Goal: Navigation & Orientation: Find specific page/section

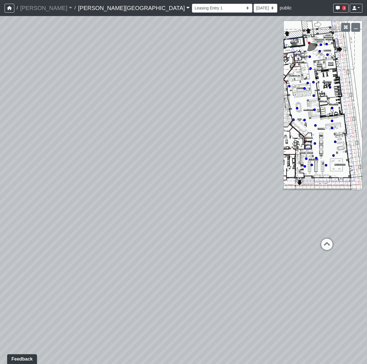
click at [297, 107] on icon at bounding box center [296, 108] width 3 height 3
drag, startPoint x: 115, startPoint y: 224, endPoint x: 57, endPoint y: 84, distance: 152.2
click at [57, 84] on div "Loading... Coffee Bar Loading... [GEOGRAPHIC_DATA] Loading... Leasing Entry 1 L…" at bounding box center [183, 190] width 367 height 348
click at [315, 110] on circle at bounding box center [314, 110] width 2 height 2
drag, startPoint x: 180, startPoint y: 187, endPoint x: 513, endPoint y: 192, distance: 332.4
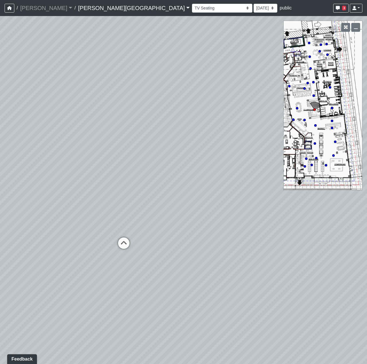
click at [366, 192] on html "/ [PERSON_NAME] Loading... / [PERSON_NAME][GEOGRAPHIC_DATA] [PERSON_NAME][GEOGR…" at bounding box center [183, 182] width 367 height 364
drag, startPoint x: 83, startPoint y: 220, endPoint x: 457, endPoint y: 195, distance: 374.8
click at [366, 195] on html "/ [PERSON_NAME] Loading... / [PERSON_NAME][GEOGRAPHIC_DATA] [PERSON_NAME][GEOGR…" at bounding box center [183, 182] width 367 height 364
drag, startPoint x: 89, startPoint y: 227, endPoint x: 140, endPoint y: 229, distance: 51.6
click at [140, 229] on div "Loading... Coffee Bar Loading... [GEOGRAPHIC_DATA] Loading... Leasing Entry 1 L…" at bounding box center [183, 190] width 367 height 348
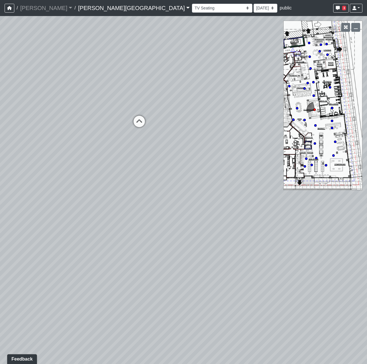
drag, startPoint x: 204, startPoint y: 204, endPoint x: 107, endPoint y: 63, distance: 171.8
click at [107, 63] on div "Loading... Coffee Bar Loading... [GEOGRAPHIC_DATA] Loading... Leasing Entry 1 L…" at bounding box center [183, 190] width 367 height 348
drag, startPoint x: 179, startPoint y: 139, endPoint x: -140, endPoint y: 171, distance: 320.6
click at [0, 171] on html "/ [PERSON_NAME] Loading... / [PERSON_NAME][GEOGRAPHIC_DATA] [PERSON_NAME][GEOGR…" at bounding box center [183, 182] width 367 height 364
drag, startPoint x: 178, startPoint y: 184, endPoint x: 503, endPoint y: 136, distance: 328.6
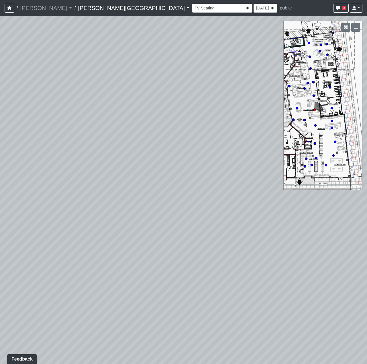
click at [366, 136] on html "/ [PERSON_NAME] Loading... / [PERSON_NAME][GEOGRAPHIC_DATA] [PERSON_NAME][GEOGR…" at bounding box center [183, 182] width 367 height 364
drag, startPoint x: 110, startPoint y: 207, endPoint x: 127, endPoint y: 190, distance: 24.1
click at [136, 203] on div "Loading... Coffee Bar Loading... [GEOGRAPHIC_DATA] Loading... Leasing Entry 1 L…" at bounding box center [183, 190] width 367 height 348
drag, startPoint x: 117, startPoint y: 159, endPoint x: 440, endPoint y: 178, distance: 323.2
click at [366, 178] on html "/ [PERSON_NAME] Loading... / [PERSON_NAME][GEOGRAPHIC_DATA] [PERSON_NAME][GEOGR…" at bounding box center [183, 182] width 367 height 364
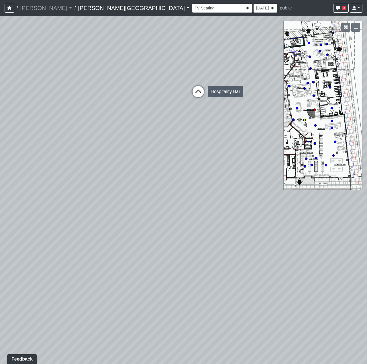
click at [194, 94] on icon at bounding box center [198, 94] width 17 height 17
drag, startPoint x: 242, startPoint y: 127, endPoint x: -120, endPoint y: 99, distance: 363.5
click at [0, 99] on html "/ [PERSON_NAME] Loading... / [PERSON_NAME][GEOGRAPHIC_DATA] [PERSON_NAME][GEOGR…" at bounding box center [183, 182] width 367 height 364
drag, startPoint x: 78, startPoint y: 175, endPoint x: 68, endPoint y: 183, distance: 13.0
click at [68, 183] on div "Loading... Coffee Bar Loading... [GEOGRAPHIC_DATA] Loading... Leasing Entry 1 L…" at bounding box center [183, 190] width 367 height 348
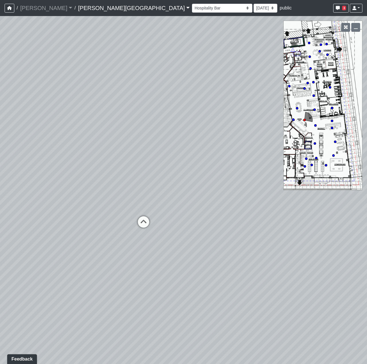
drag, startPoint x: 98, startPoint y: 191, endPoint x: 53, endPoint y: 305, distance: 122.8
click at [48, 309] on div "Loading... Coffee Bar Loading... [GEOGRAPHIC_DATA] Loading... Leasing Entry 1 L…" at bounding box center [183, 190] width 367 height 348
drag, startPoint x: 88, startPoint y: 231, endPoint x: 397, endPoint y: 245, distance: 309.2
click at [366, 245] on html "/ [PERSON_NAME] Loading... / [PERSON_NAME][GEOGRAPHIC_DATA] [PERSON_NAME][GEOGR…" at bounding box center [183, 182] width 367 height 364
click at [142, 244] on icon at bounding box center [144, 243] width 17 height 17
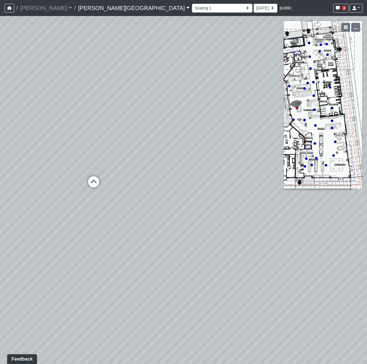
drag, startPoint x: 267, startPoint y: 258, endPoint x: -47, endPoint y: 248, distance: 314.2
click at [0, 248] on html "/ [PERSON_NAME] Loading... / [PERSON_NAME][GEOGRAPHIC_DATA] [PERSON_NAME][GEOGR…" at bounding box center [183, 182] width 367 height 364
drag, startPoint x: 203, startPoint y: 250, endPoint x: 264, endPoint y: 260, distance: 61.8
click at [264, 260] on div "Loading... Coffee Bar Loading... [GEOGRAPHIC_DATA] Loading... Leasing Entry 1 L…" at bounding box center [183, 190] width 367 height 348
drag, startPoint x: 79, startPoint y: 243, endPoint x: 100, endPoint y: 246, distance: 21.2
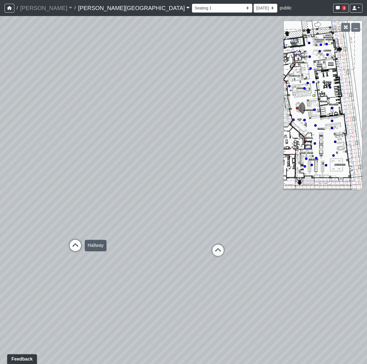
click at [79, 243] on icon at bounding box center [75, 248] width 17 height 17
drag, startPoint x: 228, startPoint y: 259, endPoint x: -163, endPoint y: 184, distance: 398.1
click at [0, 184] on html "/ [PERSON_NAME] Loading... / [PERSON_NAME][GEOGRAPHIC_DATA] [PERSON_NAME][GEOGR…" at bounding box center [183, 182] width 367 height 364
drag, startPoint x: 193, startPoint y: 234, endPoint x: 305, endPoint y: 229, distance: 111.8
click at [289, 234] on div "Loading... Coffee Bar Loading... [GEOGRAPHIC_DATA] Loading... Leasing Entry 1 L…" at bounding box center [183, 190] width 367 height 348
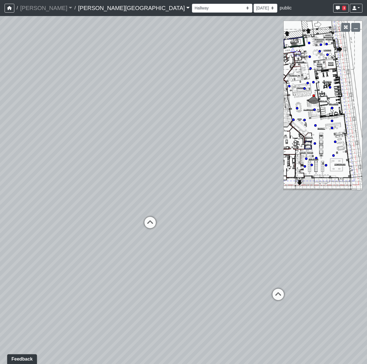
drag, startPoint x: 174, startPoint y: 222, endPoint x: 198, endPoint y: 279, distance: 60.8
click at [196, 284] on div "Loading... Coffee Bar Loading... [GEOGRAPHIC_DATA] Loading... Leasing Entry 1 L…" at bounding box center [183, 190] width 367 height 348
click at [155, 220] on icon at bounding box center [150, 224] width 17 height 17
click at [163, 231] on icon at bounding box center [157, 231] width 17 height 17
drag, startPoint x: 89, startPoint y: 220, endPoint x: 492, endPoint y: 259, distance: 404.9
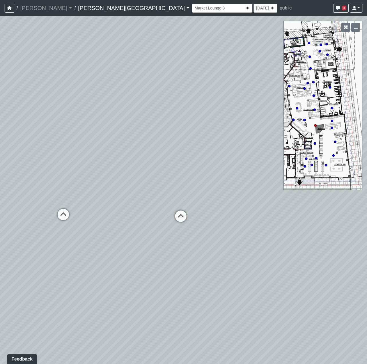
click at [366, 259] on html "/ [PERSON_NAME] Loading... / [PERSON_NAME][GEOGRAPHIC_DATA] [PERSON_NAME][GEOGR…" at bounding box center [183, 182] width 367 height 364
drag, startPoint x: 258, startPoint y: 249, endPoint x: -26, endPoint y: 187, distance: 290.8
click at [0, 187] on html "/ [PERSON_NAME] Loading... / [PERSON_NAME][GEOGRAPHIC_DATA] [PERSON_NAME][GEOGR…" at bounding box center [183, 182] width 367 height 364
drag, startPoint x: 146, startPoint y: 222, endPoint x: -117, endPoint y: 252, distance: 264.9
click at [0, 252] on html "/ [PERSON_NAME] Loading... / [PERSON_NAME][GEOGRAPHIC_DATA] [PERSON_NAME][GEOGR…" at bounding box center [183, 182] width 367 height 364
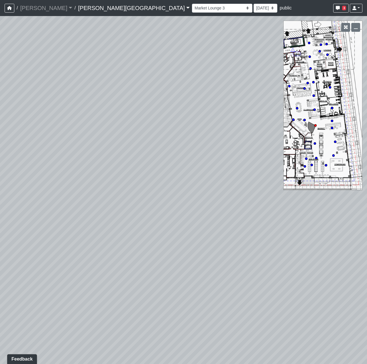
drag, startPoint x: 169, startPoint y: 262, endPoint x: 416, endPoint y: 258, distance: 247.7
click at [366, 258] on html "/ [PERSON_NAME] Loading... / [PERSON_NAME][GEOGRAPHIC_DATA] [PERSON_NAME][GEOGR…" at bounding box center [183, 182] width 367 height 364
drag, startPoint x: 48, startPoint y: 236, endPoint x: 361, endPoint y: 244, distance: 313.6
click at [361, 244] on div "Loading... Coffee Bar Loading... [GEOGRAPHIC_DATA] Loading... Leasing Entry 1 L…" at bounding box center [183, 190] width 367 height 348
drag, startPoint x: 249, startPoint y: 232, endPoint x: 182, endPoint y: 230, distance: 67.9
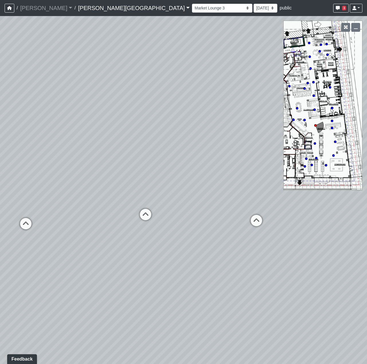
click at [182, 230] on div "Loading... Coffee Bar Loading... [GEOGRAPHIC_DATA] Loading... Leasing Entry 1 L…" at bounding box center [183, 190] width 367 height 348
drag, startPoint x: 128, startPoint y: 229, endPoint x: 188, endPoint y: 226, distance: 59.3
click at [188, 226] on div "Loading... Coffee Bar Loading... [GEOGRAPHIC_DATA] Loading... Leasing Entry 1 L…" at bounding box center [183, 190] width 367 height 348
click at [97, 218] on icon at bounding box center [92, 219] width 17 height 17
drag, startPoint x: 81, startPoint y: 220, endPoint x: -54, endPoint y: 228, distance: 134.8
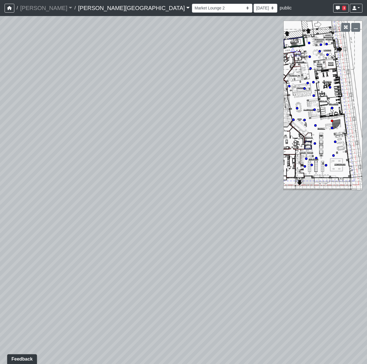
click at [0, 228] on html "/ [PERSON_NAME] Loading... / [PERSON_NAME][GEOGRAPHIC_DATA] [PERSON_NAME][GEOGR…" at bounding box center [183, 182] width 367 height 364
drag, startPoint x: 192, startPoint y: 259, endPoint x: 15, endPoint y: 166, distance: 199.9
click at [16, 165] on div "Loading... Coffee Bar Loading... [GEOGRAPHIC_DATA] Loading... Leasing Entry 1 L…" at bounding box center [183, 190] width 367 height 348
drag, startPoint x: 180, startPoint y: 254, endPoint x: -82, endPoint y: 267, distance: 262.3
click at [0, 267] on html "/ [PERSON_NAME] Loading... / [PERSON_NAME][GEOGRAPHIC_DATA] [PERSON_NAME][GEOGR…" at bounding box center [183, 182] width 367 height 364
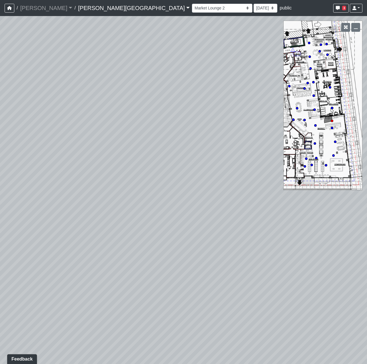
drag, startPoint x: 255, startPoint y: 245, endPoint x: -106, endPoint y: 253, distance: 361.7
click at [0, 253] on html "/ [PERSON_NAME] Loading... / [PERSON_NAME][GEOGRAPHIC_DATA] [PERSON_NAME][GEOGR…" at bounding box center [183, 182] width 367 height 364
drag, startPoint x: -31, startPoint y: 257, endPoint x: -133, endPoint y: 258, distance: 101.3
click at [0, 258] on html "/ [PERSON_NAME] Loading... / [PERSON_NAME][GEOGRAPHIC_DATA] [PERSON_NAME][GEOGR…" at bounding box center [183, 182] width 367 height 364
drag, startPoint x: 127, startPoint y: 249, endPoint x: 513, endPoint y: 251, distance: 385.3
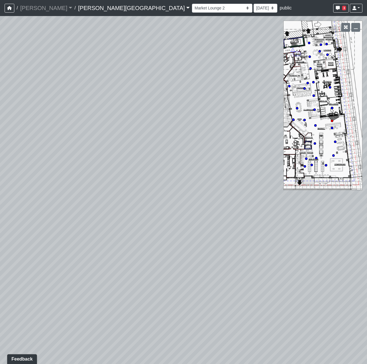
click at [366, 251] on html "/ [PERSON_NAME] Loading... / [PERSON_NAME][GEOGRAPHIC_DATA] [PERSON_NAME][GEOGR…" at bounding box center [183, 182] width 367 height 364
drag, startPoint x: 217, startPoint y: 234, endPoint x: 287, endPoint y: 236, distance: 69.9
click at [286, 236] on div "Loading... Coffee Bar Loading... [GEOGRAPHIC_DATA] Loading... Leasing Entry 1 L…" at bounding box center [183, 190] width 367 height 348
drag, startPoint x: 349, startPoint y: 231, endPoint x: 323, endPoint y: 231, distance: 26.3
click at [323, 231] on div "Loading... Coffee Bar Loading... [GEOGRAPHIC_DATA] Loading... Leasing Entry 1 L…" at bounding box center [183, 190] width 367 height 348
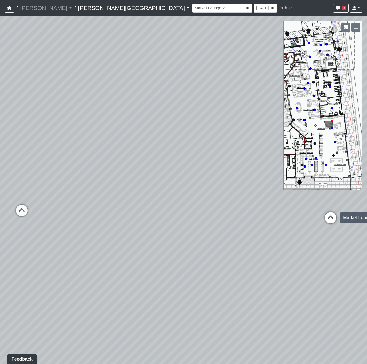
click at [334, 220] on icon at bounding box center [330, 220] width 17 height 17
drag, startPoint x: 89, startPoint y: 220, endPoint x: 484, endPoint y: 208, distance: 395.8
click at [366, 208] on html "/ [PERSON_NAME] Loading... / [PERSON_NAME][GEOGRAPHIC_DATA] [PERSON_NAME][GEOGR…" at bounding box center [183, 182] width 367 height 364
drag, startPoint x: 259, startPoint y: 211, endPoint x: 75, endPoint y: 213, distance: 183.8
click at [82, 215] on div "Loading... Coffee Bar Loading... [GEOGRAPHIC_DATA] Loading... Leasing Entry 1 L…" at bounding box center [183, 190] width 367 height 348
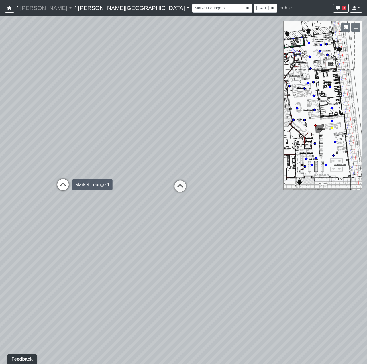
click at [70, 183] on icon at bounding box center [62, 187] width 17 height 17
drag, startPoint x: 100, startPoint y: 185, endPoint x: 457, endPoint y: 202, distance: 356.9
click at [366, 202] on html "/ [PERSON_NAME] Loading... / [PERSON_NAME][GEOGRAPHIC_DATA] [PERSON_NAME][GEOGR…" at bounding box center [183, 182] width 367 height 364
drag, startPoint x: 247, startPoint y: 212, endPoint x: 513, endPoint y: 100, distance: 288.6
click at [366, 100] on html "/ [PERSON_NAME] Loading... / [PERSON_NAME][GEOGRAPHIC_DATA] [PERSON_NAME][GEOGR…" at bounding box center [183, 182] width 367 height 364
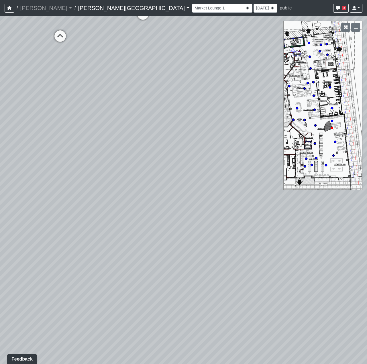
drag, startPoint x: 80, startPoint y: 225, endPoint x: 384, endPoint y: 198, distance: 304.7
click at [366, 198] on html "/ [PERSON_NAME] Loading... / [PERSON_NAME][GEOGRAPHIC_DATA] [PERSON_NAME][GEOGR…" at bounding box center [183, 182] width 367 height 364
drag, startPoint x: 124, startPoint y: 144, endPoint x: 355, endPoint y: 277, distance: 267.0
click at [366, 287] on html "/ [PERSON_NAME] Loading... / [PERSON_NAME][GEOGRAPHIC_DATA] [PERSON_NAME][GEOGR…" at bounding box center [183, 182] width 367 height 364
drag, startPoint x: 140, startPoint y: 222, endPoint x: 154, endPoint y: 220, distance: 14.5
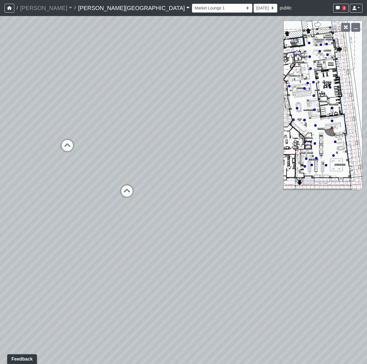
click at [154, 220] on div "Loading... Coffee Bar Loading... [GEOGRAPHIC_DATA] Loading... Leasing Entry 1 L…" at bounding box center [183, 190] width 367 height 348
click at [127, 192] on icon at bounding box center [126, 193] width 17 height 17
select select "b75WLKiiaJA3cEZUS8gtYH"
drag, startPoint x: 78, startPoint y: 192, endPoint x: 413, endPoint y: 192, distance: 335.0
click at [366, 192] on html "/ [PERSON_NAME] Loading... / [PERSON_NAME][GEOGRAPHIC_DATA] [PERSON_NAME][GEOGR…" at bounding box center [183, 182] width 367 height 364
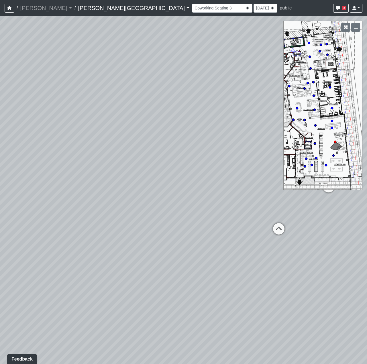
drag, startPoint x: 344, startPoint y: 204, endPoint x: 151, endPoint y: 230, distance: 194.1
click at [151, 230] on div "Loading... Coffee Bar Loading... [GEOGRAPHIC_DATA] Loading... Leasing Entry 1 L…" at bounding box center [183, 190] width 367 height 348
